Goal: Task Accomplishment & Management: Manage account settings

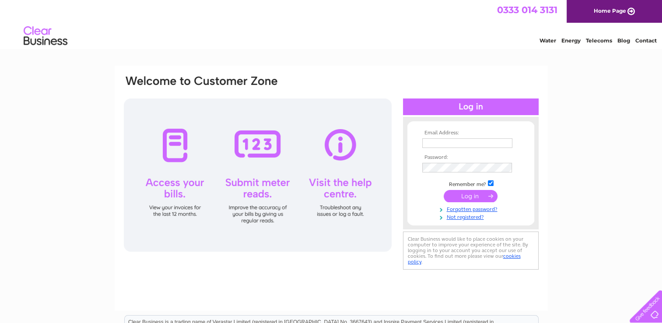
click at [459, 146] on input "text" at bounding box center [467, 143] width 90 height 10
click at [459, 144] on input "text" at bounding box center [467, 143] width 91 height 11
click at [443, 144] on input "text" at bounding box center [467, 143] width 91 height 11
paste input "[EMAIL_ADDRESS][DOMAIN_NAME]"
type input "[EMAIL_ADDRESS][DOMAIN_NAME]"
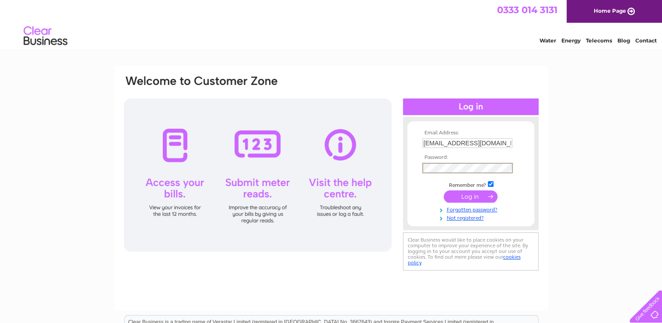
click at [459, 193] on input "submit" at bounding box center [471, 196] width 54 height 12
